Goal: Information Seeking & Learning: Learn about a topic

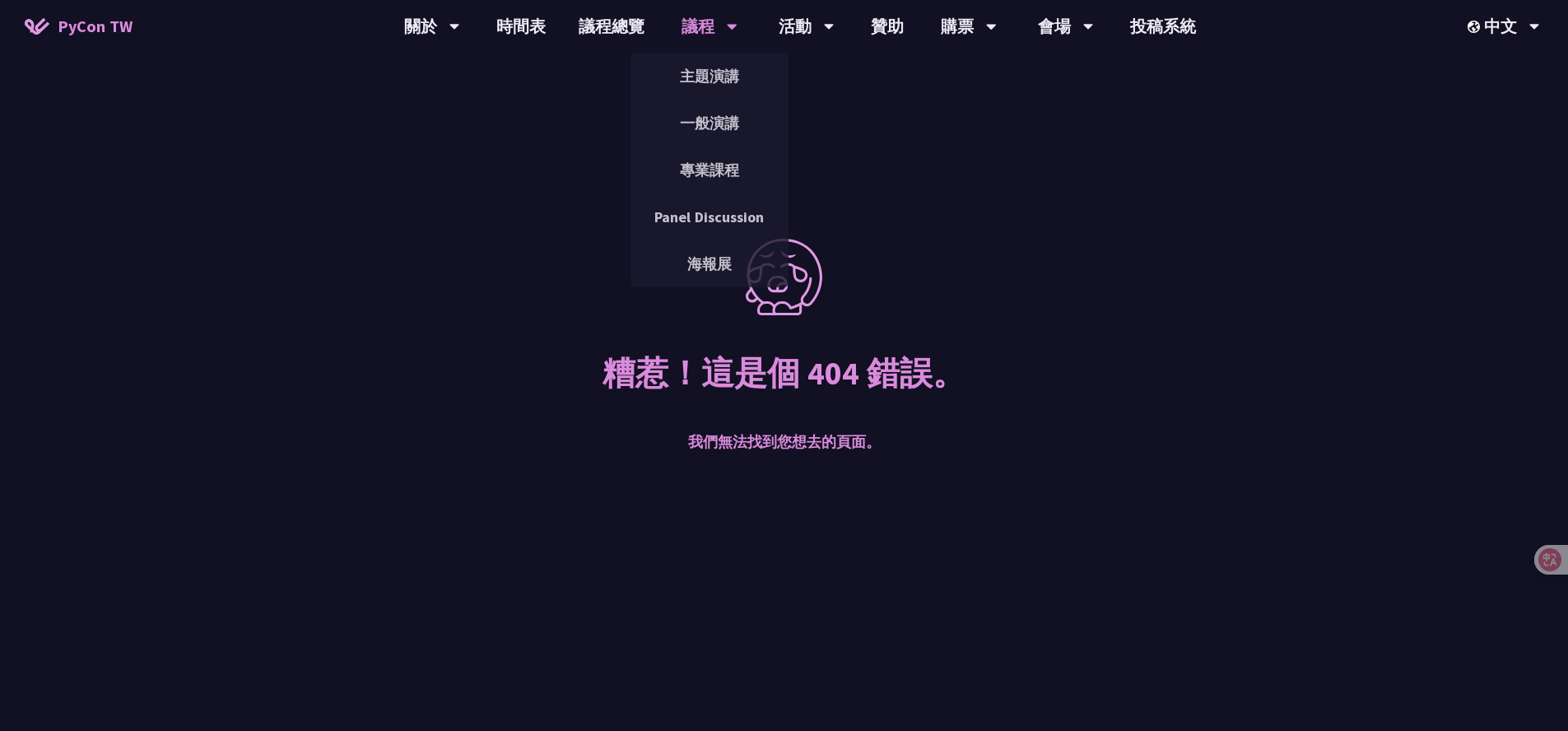
click at [460, 24] on div "議程" at bounding box center [431, 26] width 56 height 53
click at [703, 80] on link "主題演講" at bounding box center [709, 76] width 158 height 38
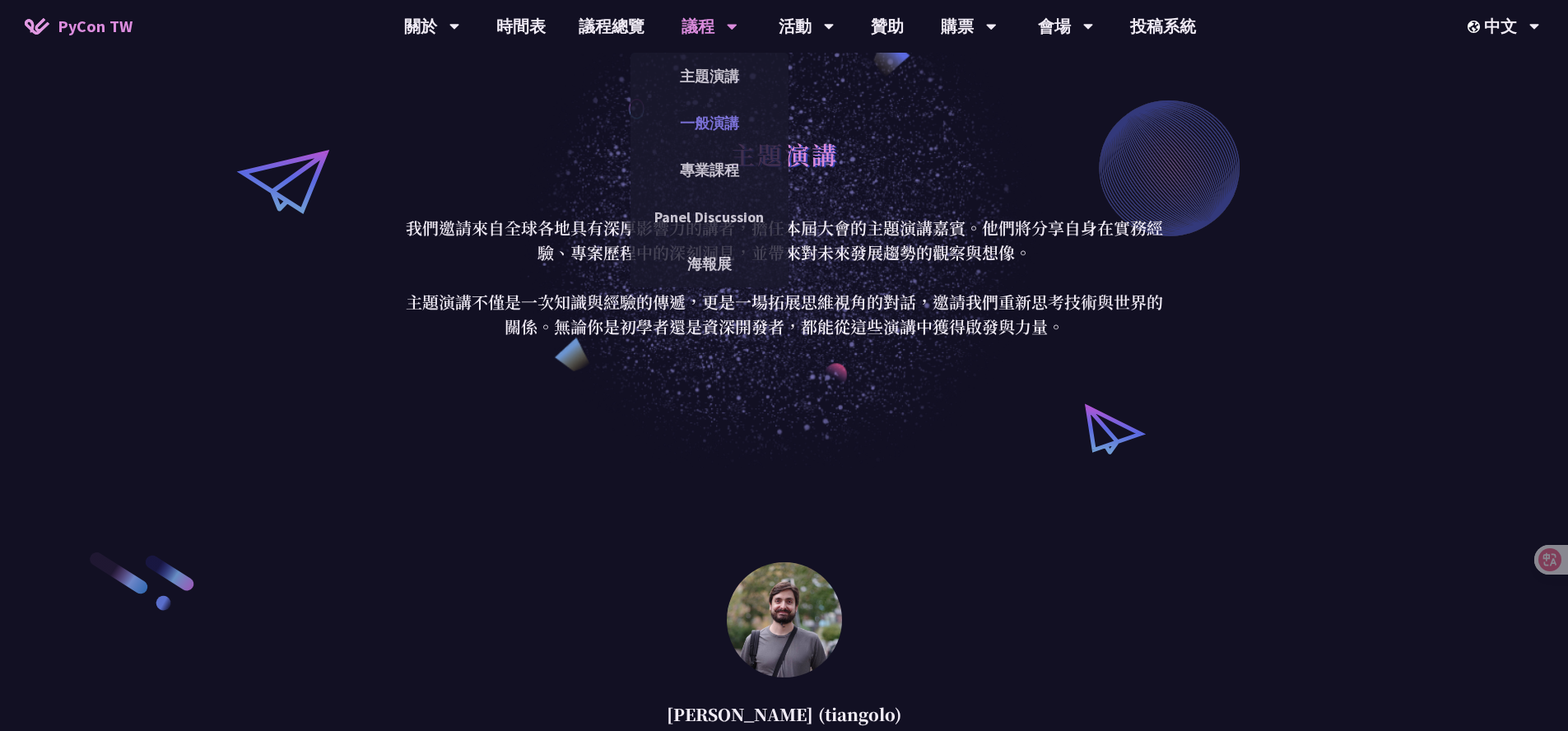
click at [723, 129] on link "一般演講" at bounding box center [709, 122] width 158 height 38
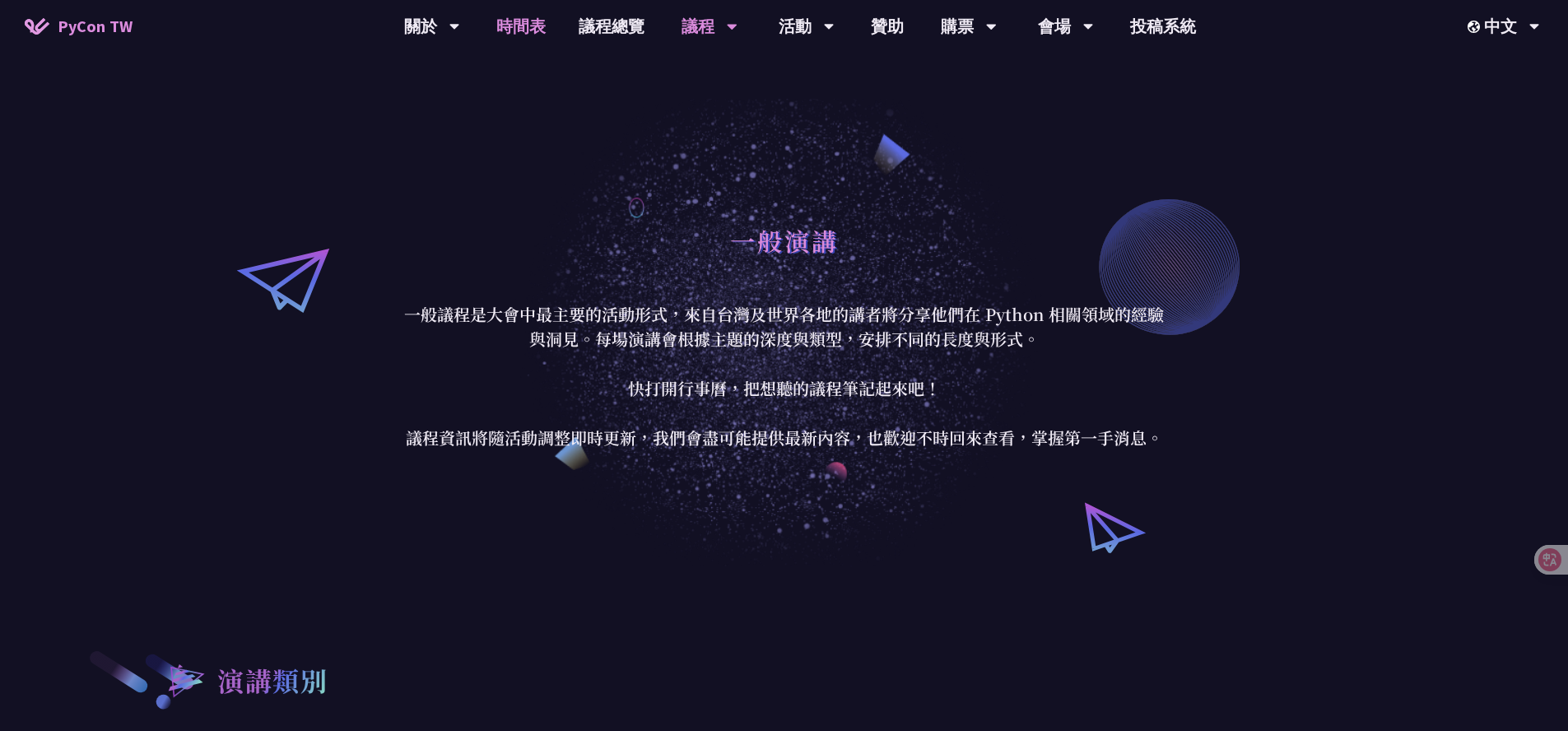
click at [513, 42] on link "時間表" at bounding box center [521, 26] width 82 height 53
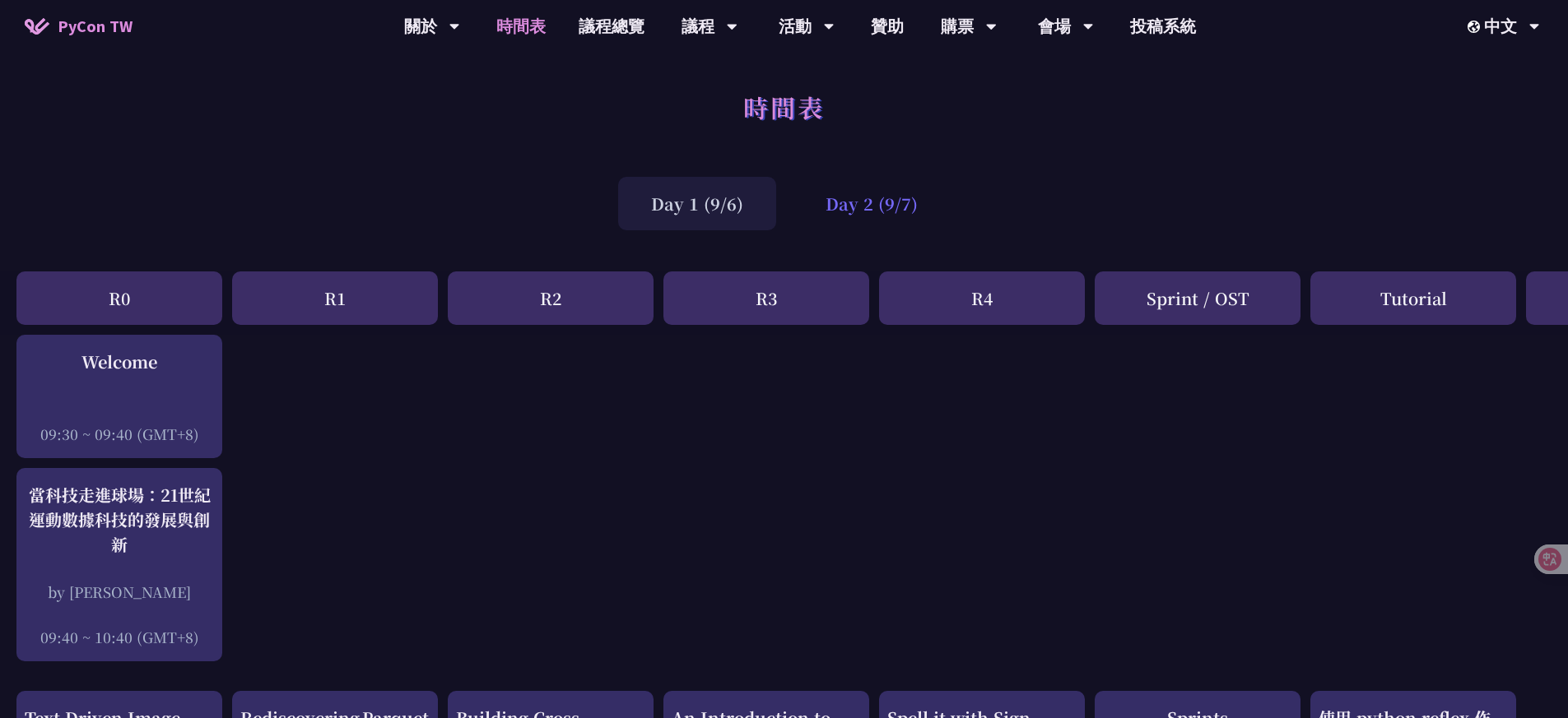
click at [869, 223] on div "Day 2 (9/7)" at bounding box center [871, 204] width 158 height 53
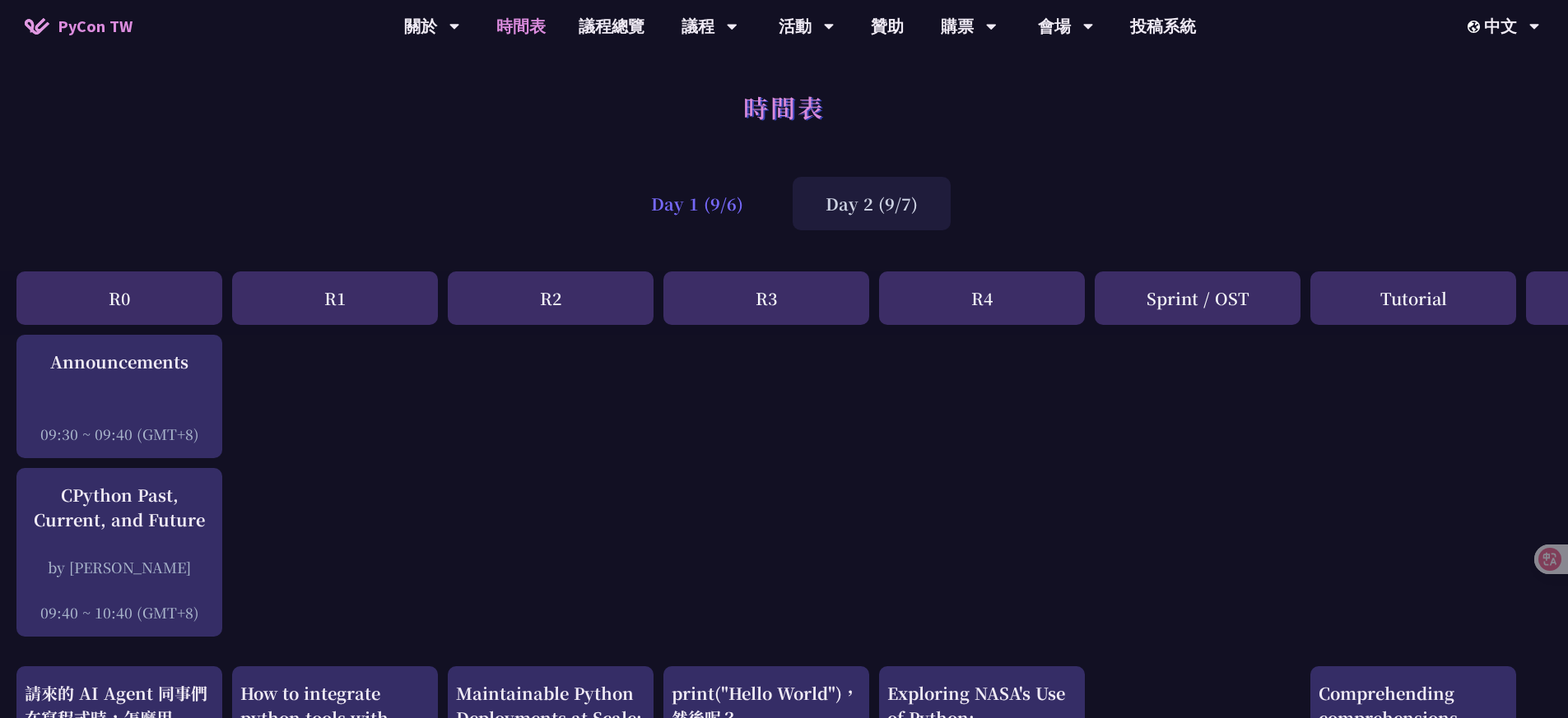
click at [726, 223] on div "Day 1 (9/6)" at bounding box center [696, 204] width 158 height 53
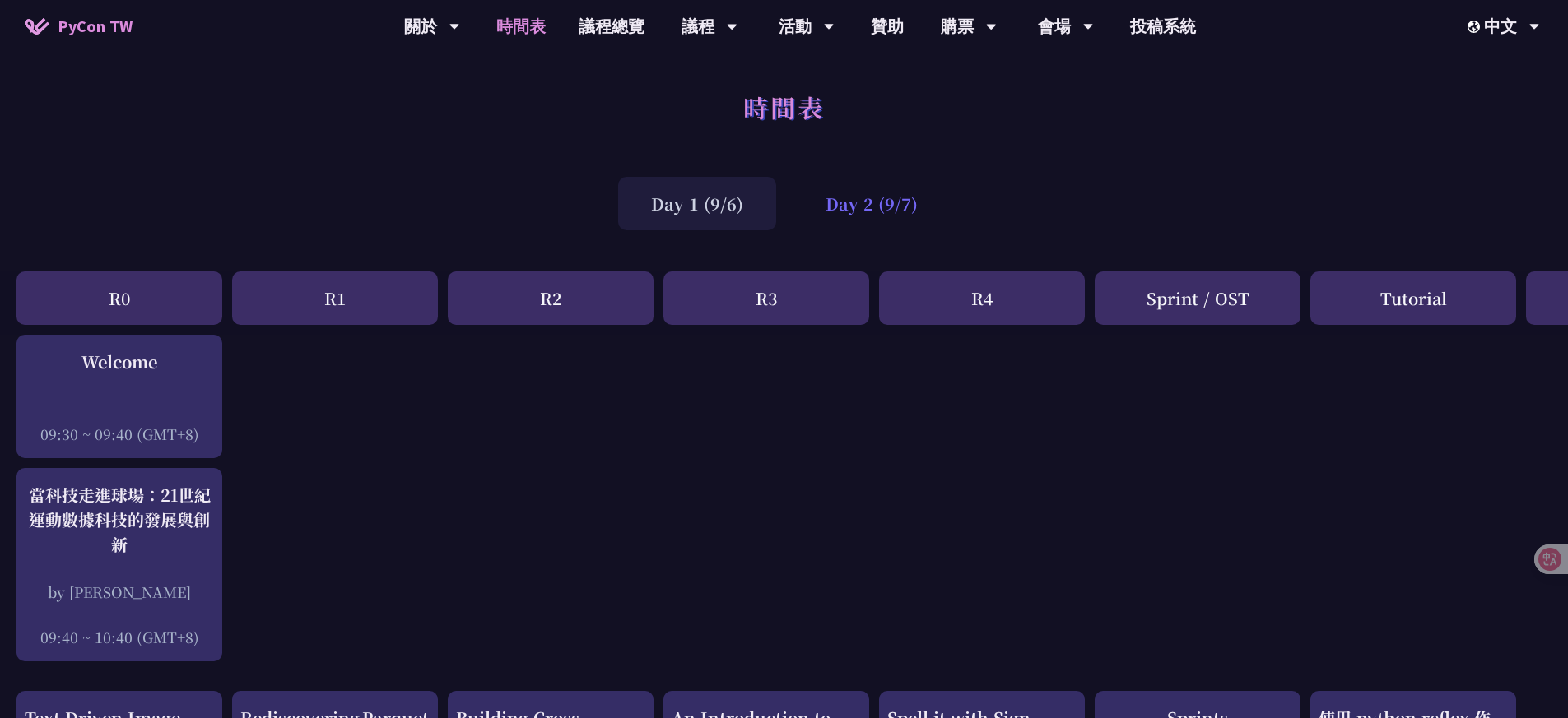
click at [861, 205] on div "Day 2 (9/7)" at bounding box center [871, 204] width 158 height 53
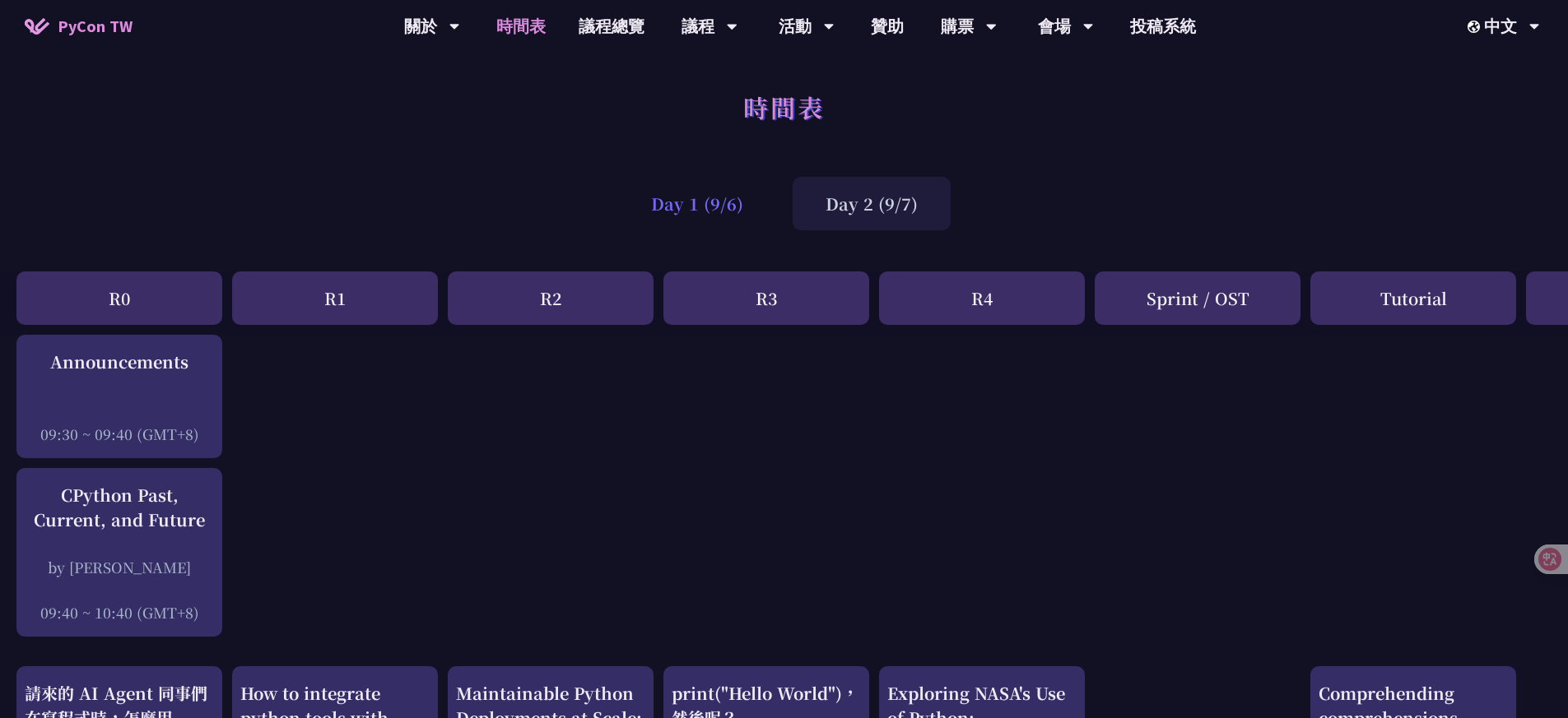
click at [747, 205] on div "Day 1 (9/6)" at bounding box center [696, 204] width 158 height 53
